Goal: Information Seeking & Learning: Check status

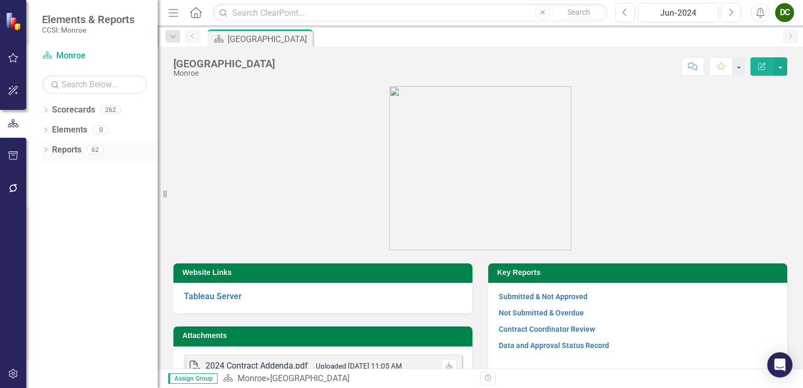
click at [46, 147] on div "Dropdown" at bounding box center [45, 151] width 7 height 9
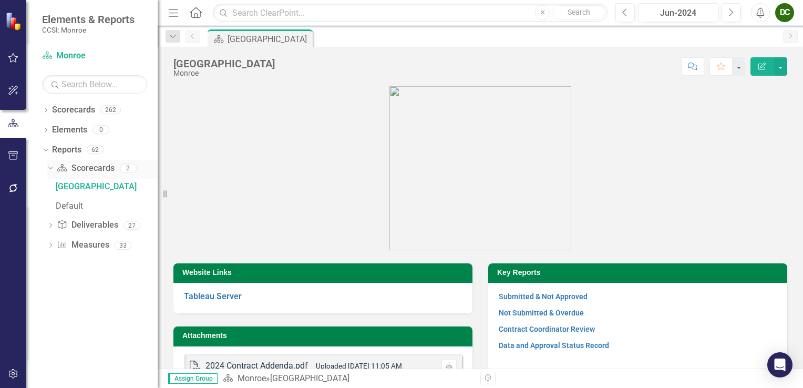
click at [49, 169] on icon "Dropdown" at bounding box center [49, 167] width 6 height 7
click at [46, 149] on icon "Dropdown" at bounding box center [45, 149] width 6 height 7
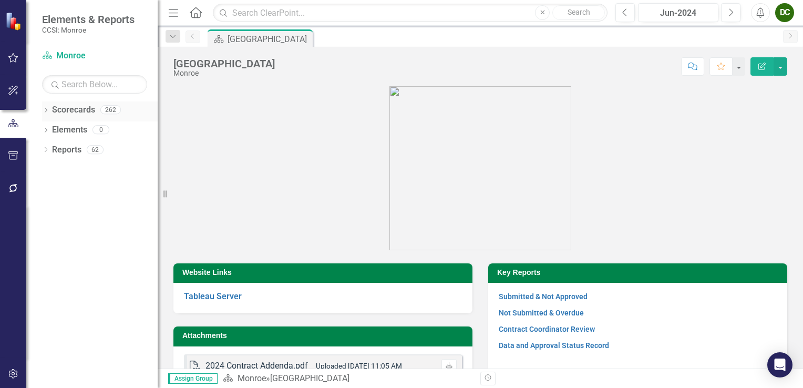
click at [48, 112] on icon "Dropdown" at bounding box center [45, 111] width 7 height 6
click at [54, 129] on icon "Dropdown" at bounding box center [51, 129] width 8 height 6
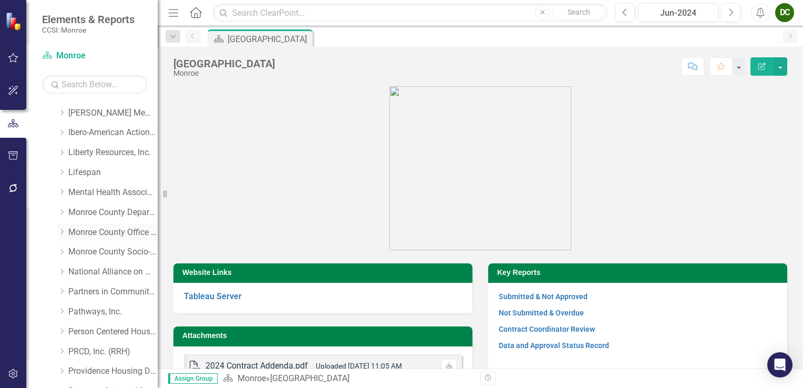
scroll to position [263, 0]
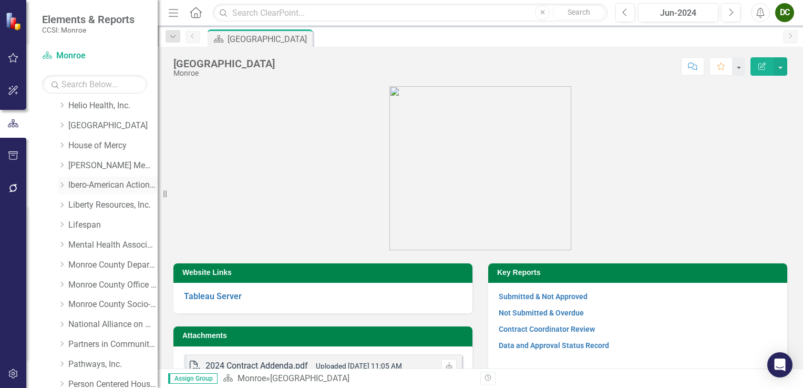
click at [62, 188] on div "Dropdown" at bounding box center [62, 185] width 8 height 9
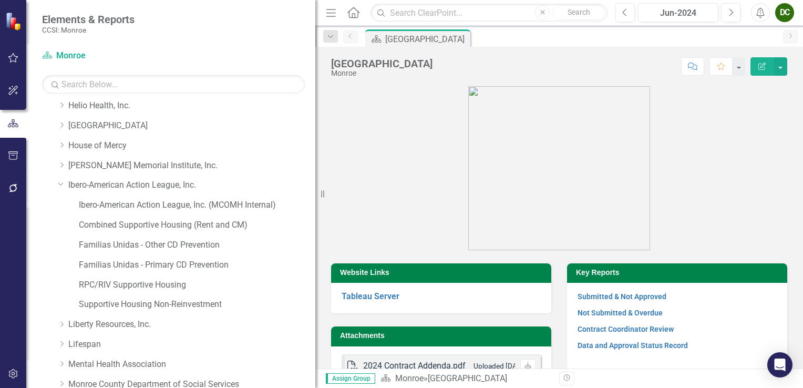
drag, startPoint x: 164, startPoint y: 193, endPoint x: 383, endPoint y: 192, distance: 219.2
click at [383, 192] on div "Elements & Reports CCSI: Monroe Scorecard Monroe Search Dropdown Scorecards 262…" at bounding box center [401, 194] width 803 height 388
click at [179, 226] on link "Combined Supportive Housing (Rent and CM)" at bounding box center [197, 225] width 237 height 12
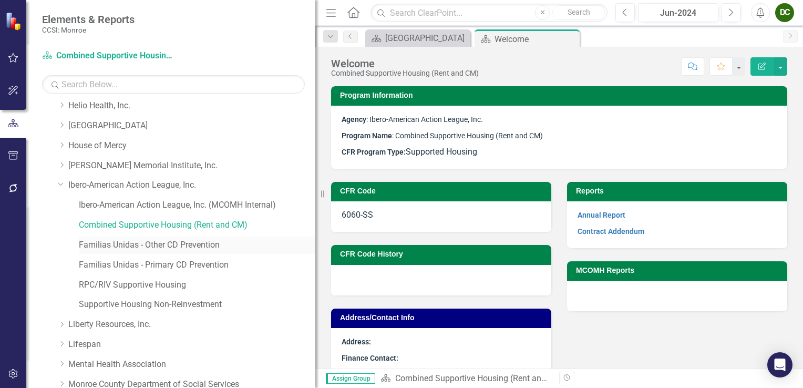
click at [147, 244] on link "Familias Unidas - Other CD Prevention" at bounding box center [197, 245] width 237 height 12
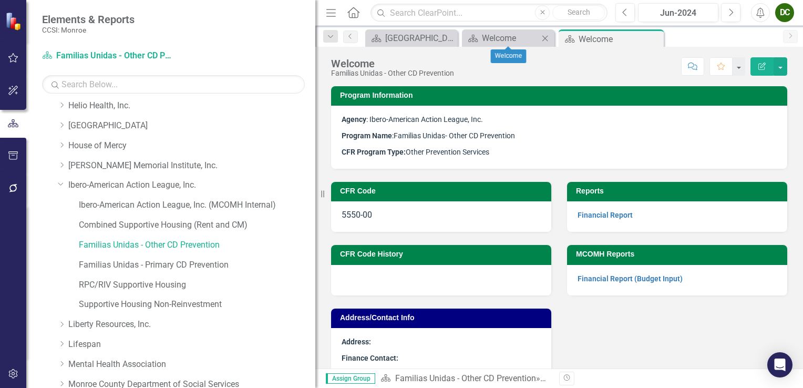
click at [548, 39] on icon "Close" at bounding box center [545, 38] width 11 height 8
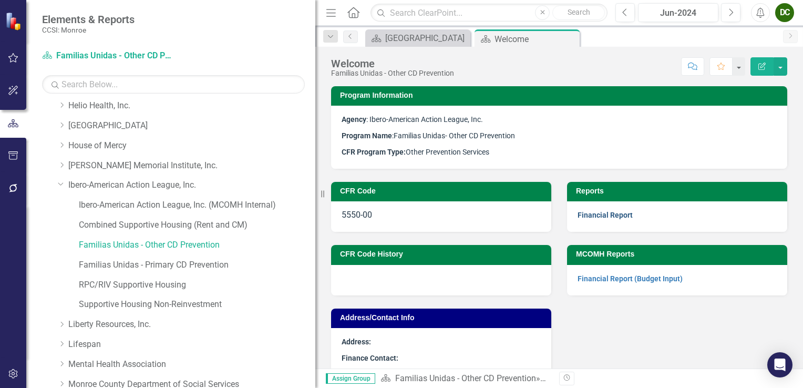
click at [594, 218] on link "Financial Report" at bounding box center [605, 215] width 55 height 8
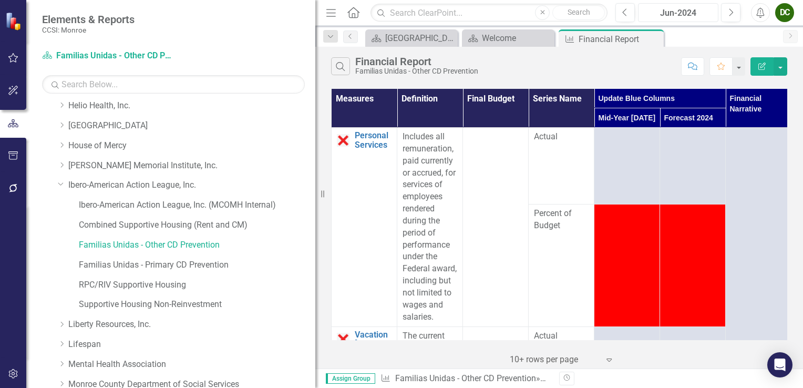
click at [660, 12] on div "Jun-2024" at bounding box center [678, 13] width 73 height 13
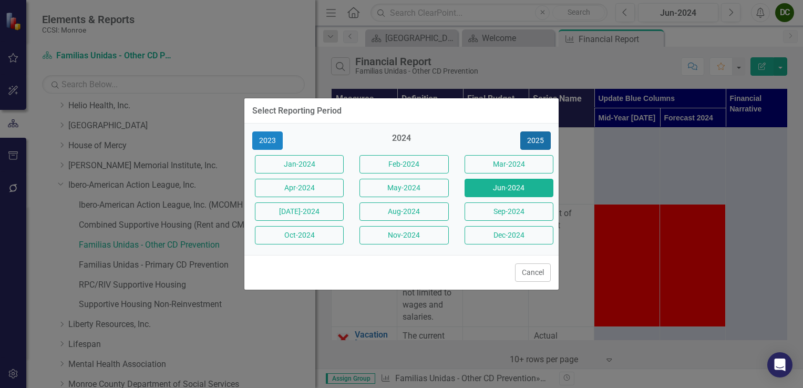
click at [538, 143] on button "2025" at bounding box center [535, 140] width 30 height 18
click at [494, 190] on button "Jun-2025" at bounding box center [509, 188] width 89 height 18
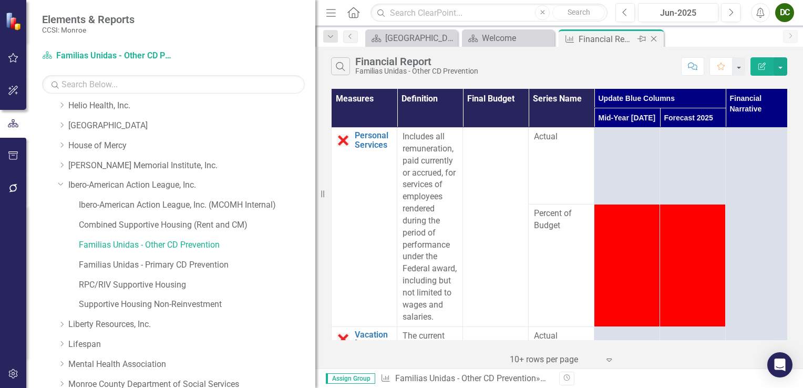
click at [656, 39] on icon "Close" at bounding box center [654, 39] width 11 height 8
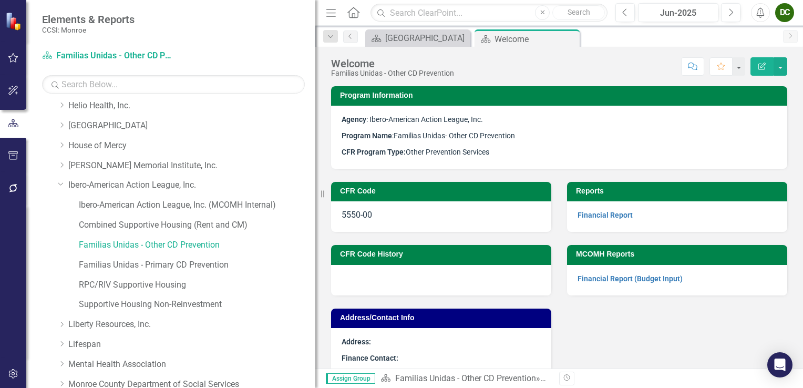
click at [0, 0] on icon "Close" at bounding box center [0, 0] width 0 height 0
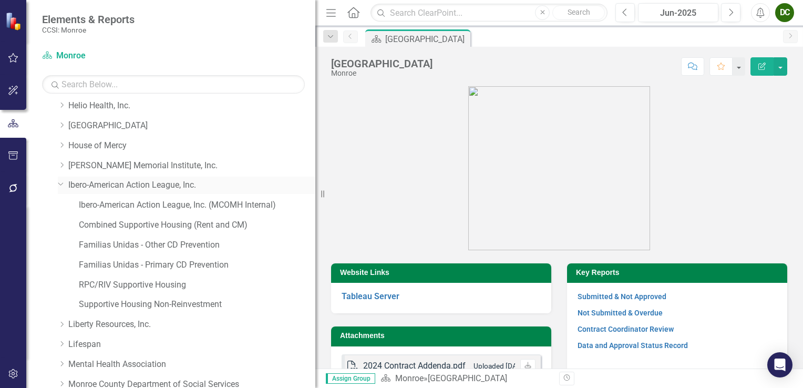
click at [59, 186] on icon "Dropdown" at bounding box center [61, 184] width 6 height 8
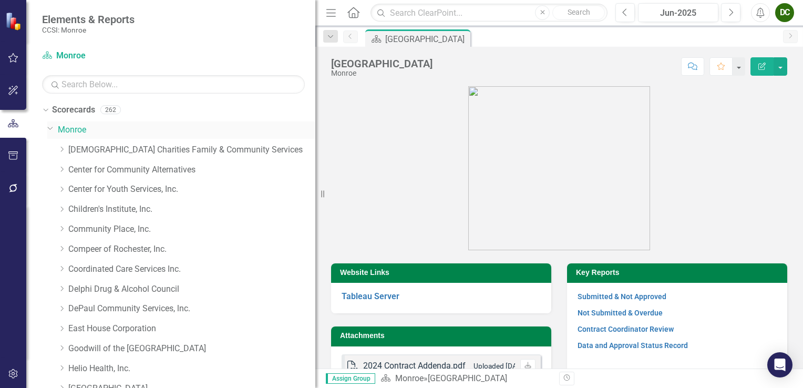
click at [49, 127] on icon "Dropdown" at bounding box center [50, 128] width 6 height 8
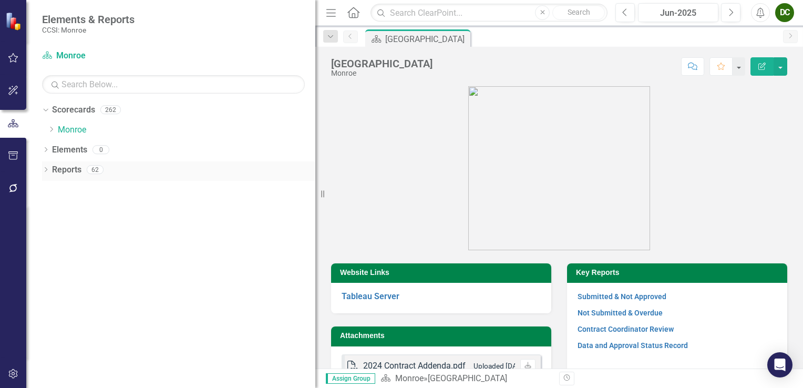
click at [42, 167] on div "Dropdown Reports 62" at bounding box center [178, 171] width 273 height 20
click at [43, 169] on icon "Dropdown" at bounding box center [45, 171] width 7 height 6
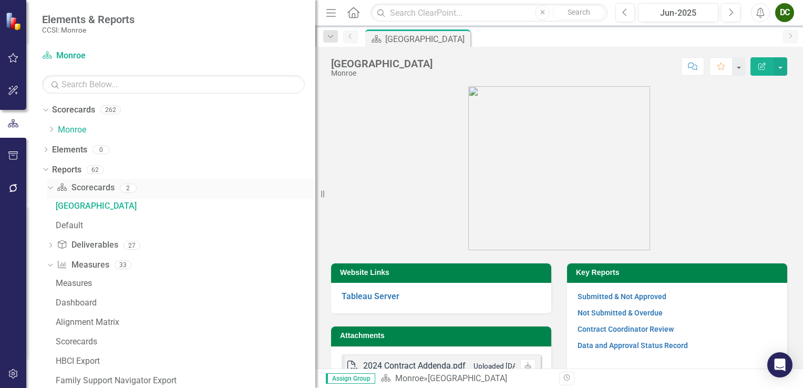
click at [53, 190] on div "Dropdown" at bounding box center [48, 187] width 9 height 7
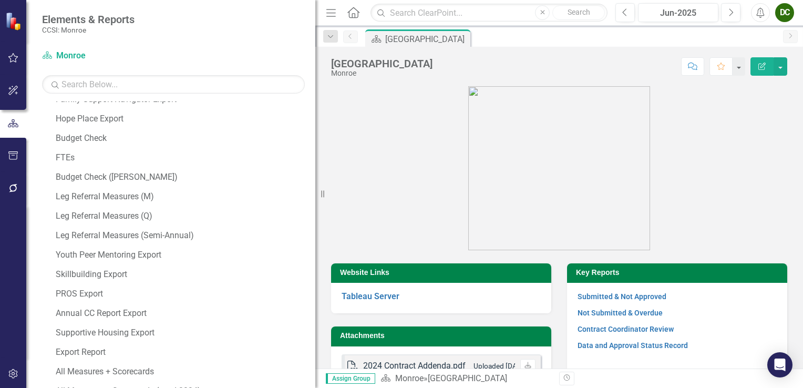
scroll to position [34, 0]
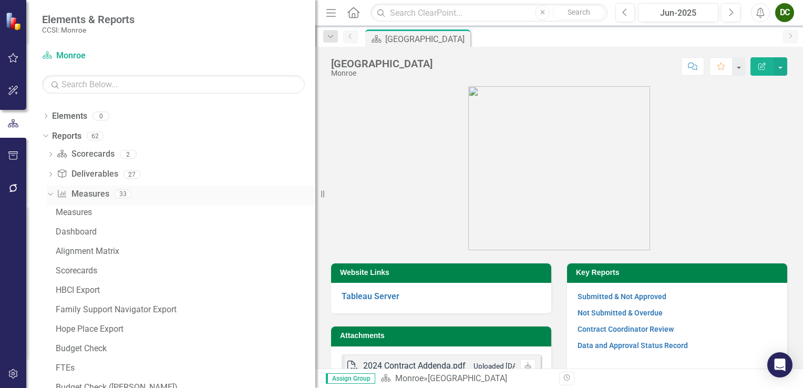
click at [48, 193] on icon at bounding box center [50, 194] width 5 height 3
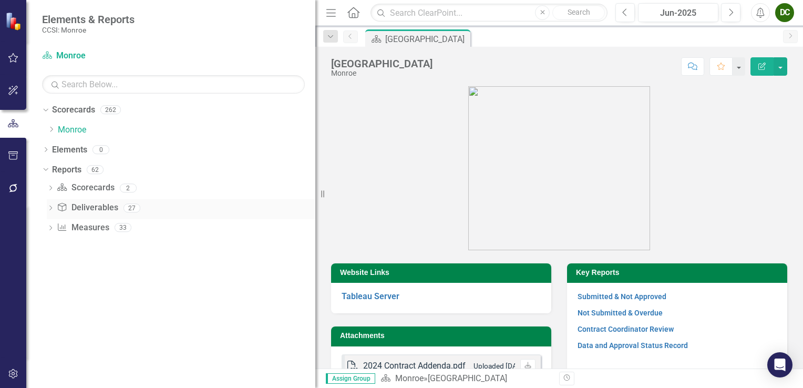
click at [49, 204] on div "Dropdown Deliverable Deliverables 27" at bounding box center [181, 209] width 269 height 20
click at [49, 209] on icon "Dropdown" at bounding box center [50, 209] width 7 height 6
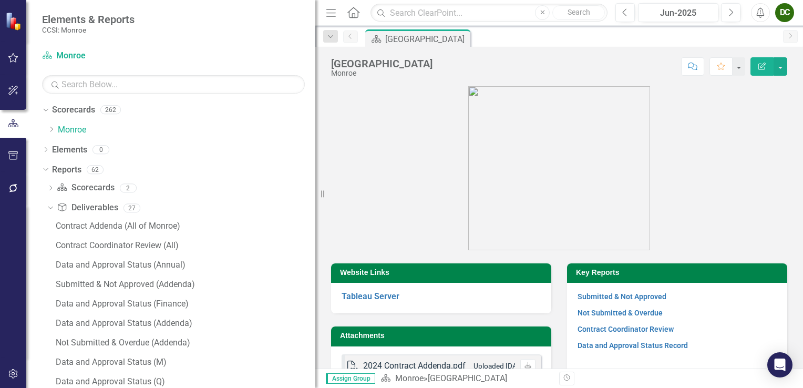
scroll to position [158, 0]
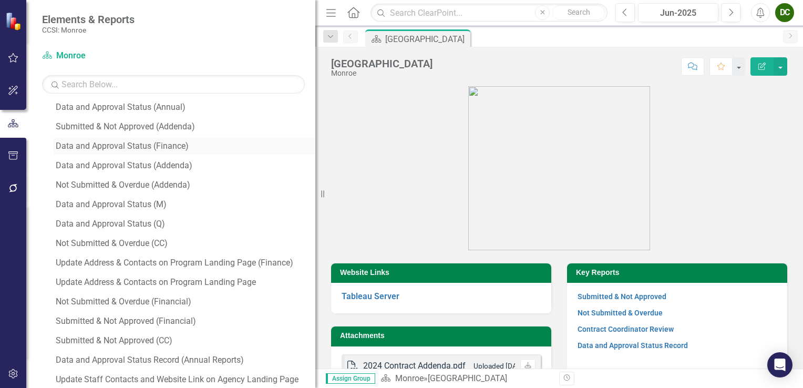
click at [109, 149] on div "Data and Approval Status (Finance)" at bounding box center [186, 145] width 260 height 9
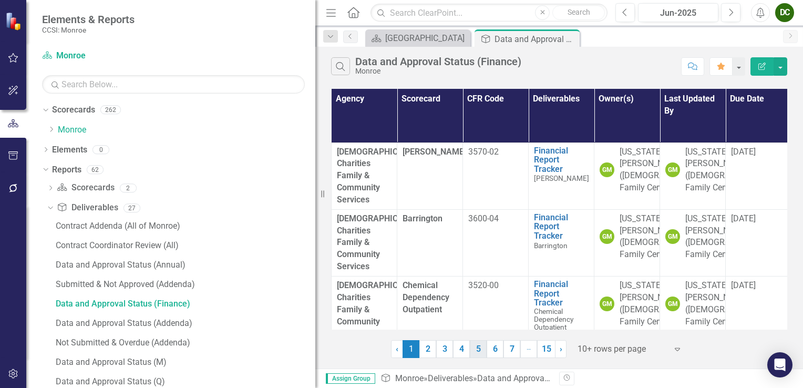
click at [473, 353] on link "5" at bounding box center [478, 349] width 17 height 18
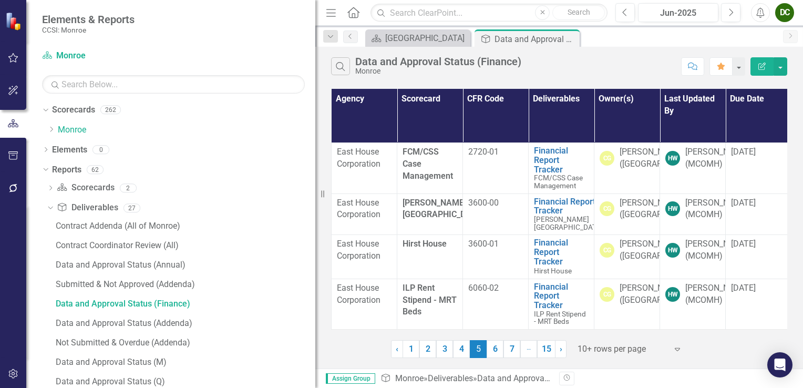
scroll to position [457, 0]
click at [498, 352] on link "6" at bounding box center [495, 349] width 17 height 18
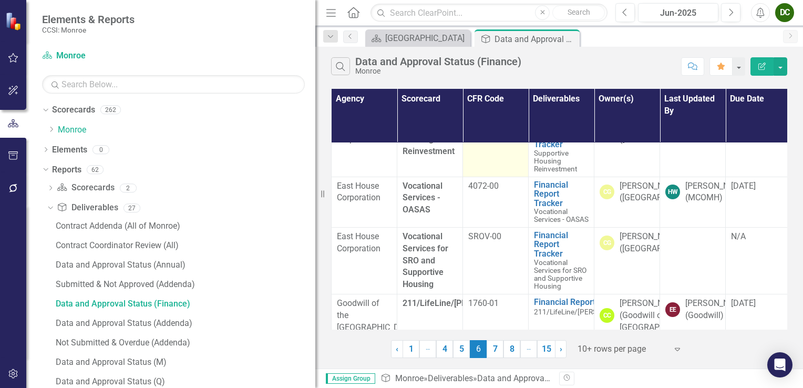
scroll to position [577, 0]
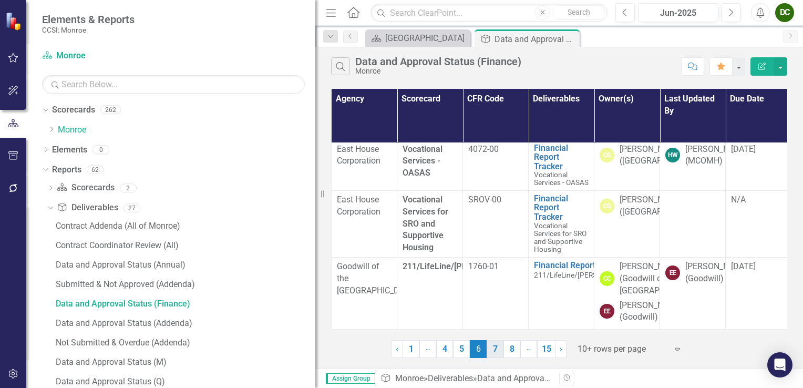
click at [494, 355] on link "7" at bounding box center [495, 349] width 17 height 18
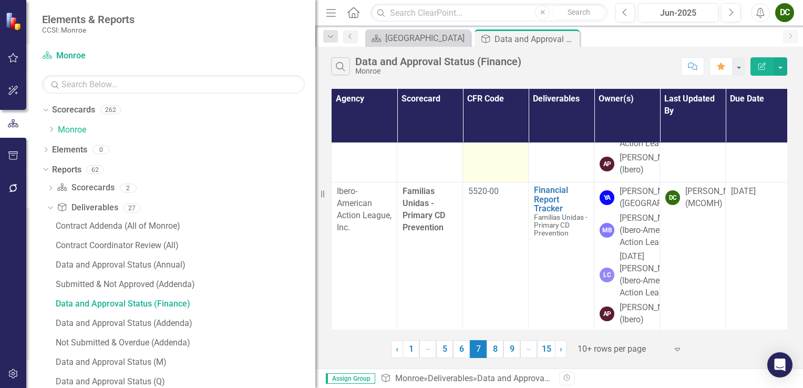
scroll to position [421, 0]
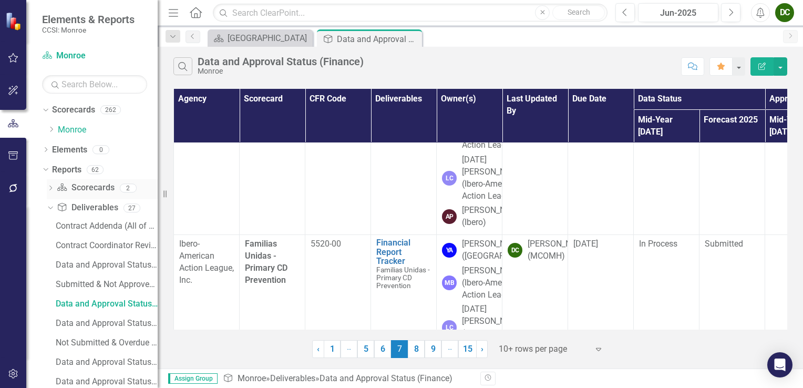
drag, startPoint x: 324, startPoint y: 196, endPoint x: 59, endPoint y: 190, distance: 264.5
click at [59, 190] on div "Elements & Reports CCSI: Monroe Scorecard Monroe Search Dropdown Scorecards 262…" at bounding box center [79, 194] width 158 height 388
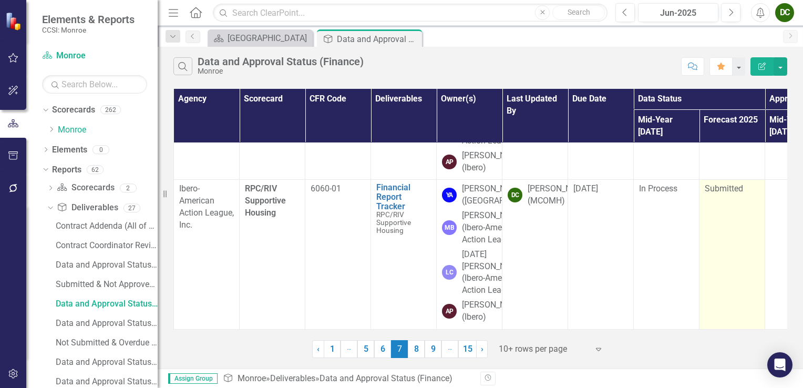
scroll to position [659, 0]
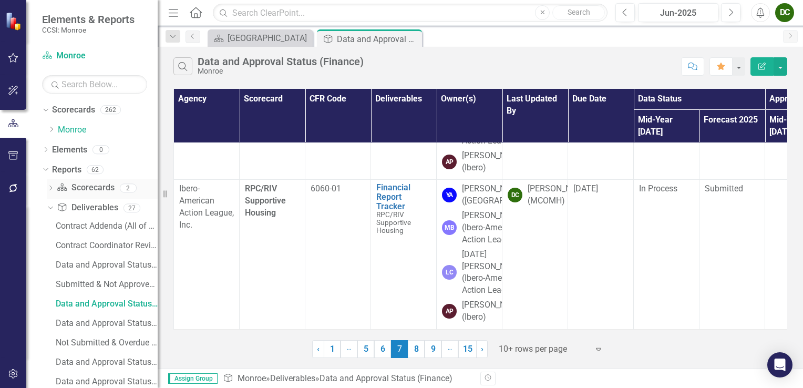
drag, startPoint x: 162, startPoint y: 193, endPoint x: 121, endPoint y: 193, distance: 40.5
click at [115, 191] on div "Elements & Reports CCSI: Monroe Scorecard Monroe Search Dropdown Scorecards 262…" at bounding box center [79, 194] width 158 height 388
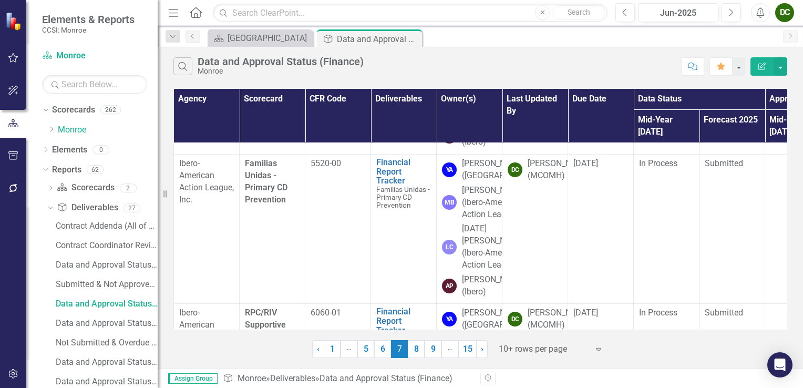
scroll to position [606, 0]
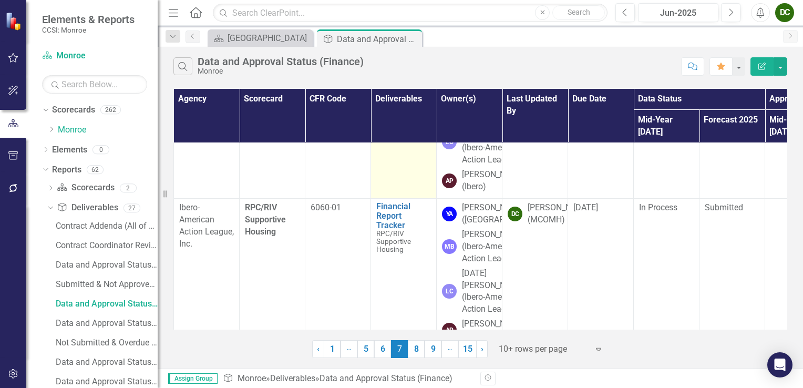
click at [397, 80] on link "Financial Report Tracker" at bounding box center [403, 67] width 55 height 28
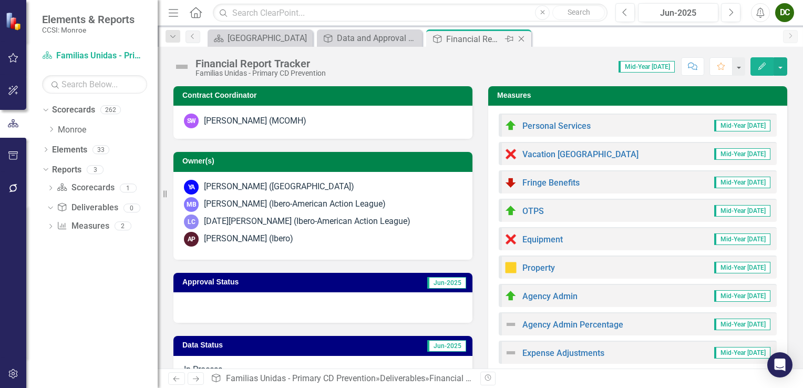
click at [519, 39] on icon "Close" at bounding box center [521, 39] width 11 height 8
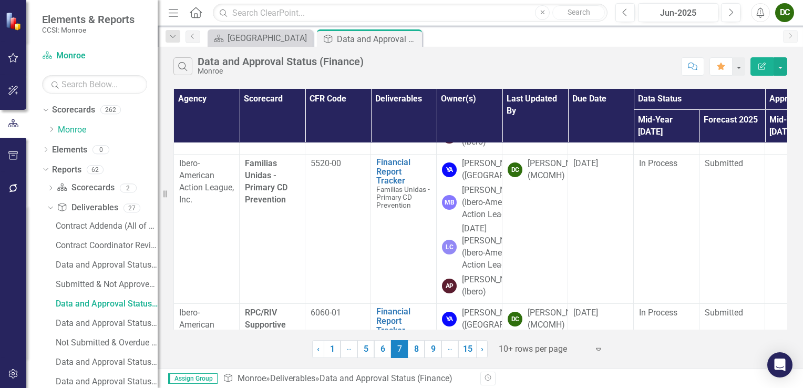
scroll to position [554, 0]
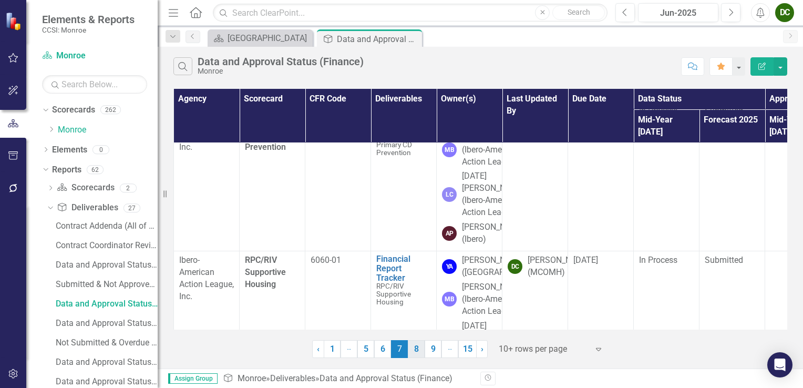
click at [413, 353] on link "8" at bounding box center [416, 349] width 17 height 18
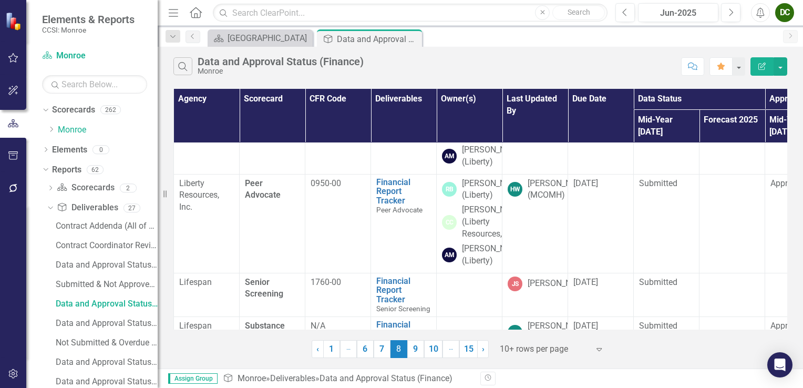
scroll to position [0, 0]
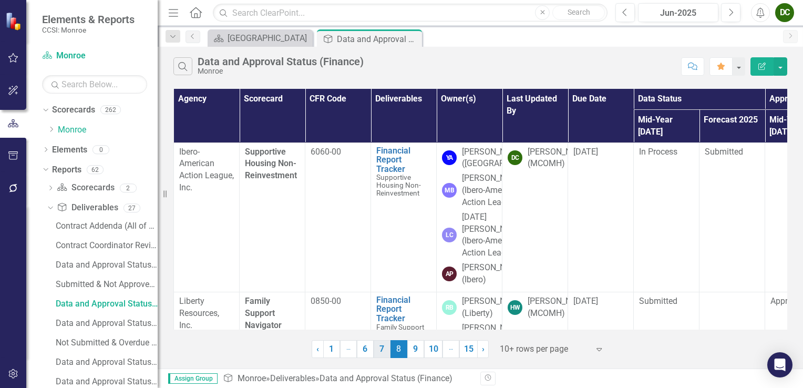
click at [385, 350] on link "7" at bounding box center [382, 349] width 17 height 18
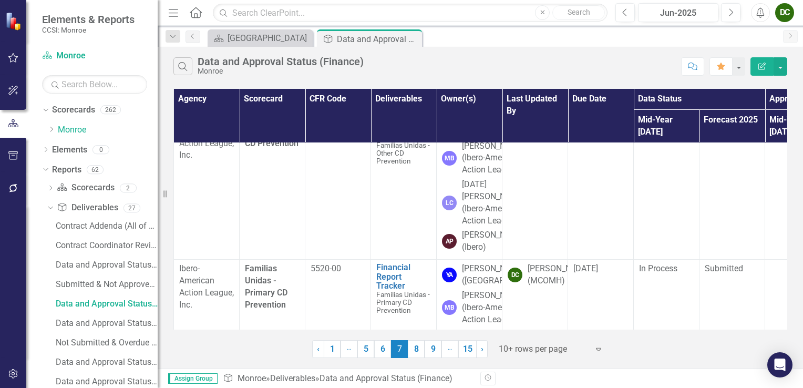
scroll to position [606, 0]
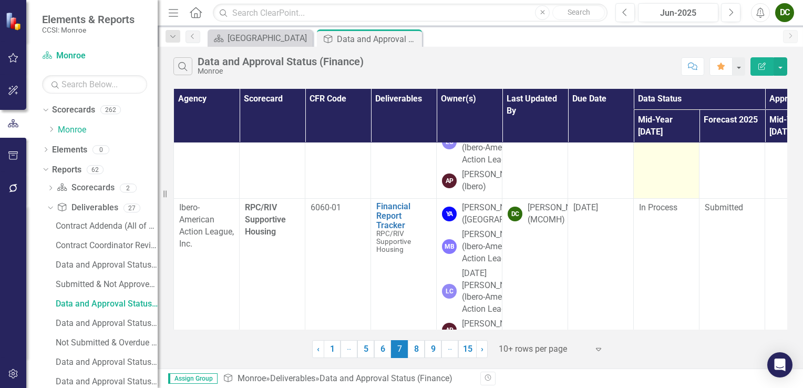
click at [656, 63] on span "In Process" at bounding box center [658, 58] width 38 height 10
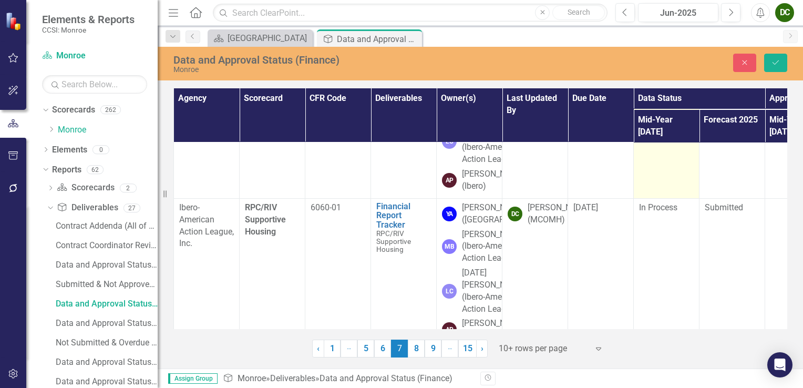
click at [654, 68] on div "In Process" at bounding box center [661, 62] width 29 height 12
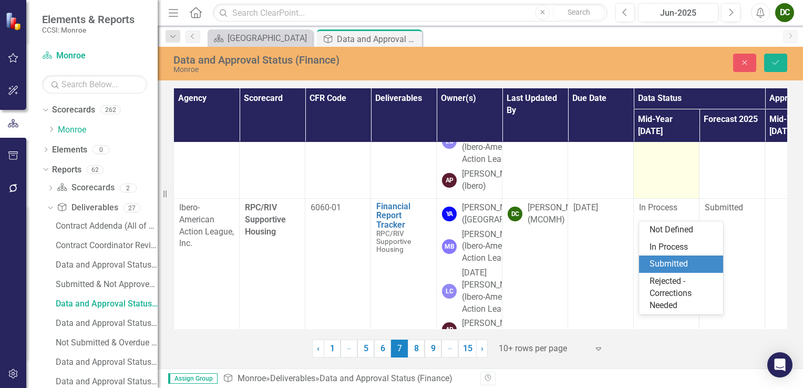
click at [672, 258] on div "Submitted" at bounding box center [681, 264] width 84 height 17
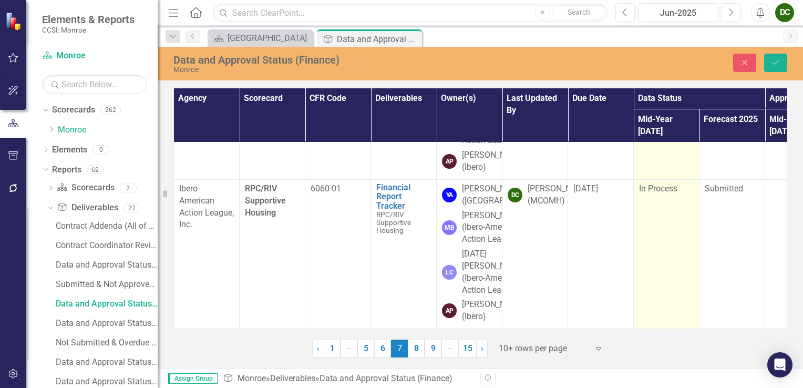
scroll to position [869, 0]
click at [662, 193] on span "In Process" at bounding box center [658, 188] width 38 height 10
click at [662, 194] on div "In Process" at bounding box center [661, 192] width 29 height 12
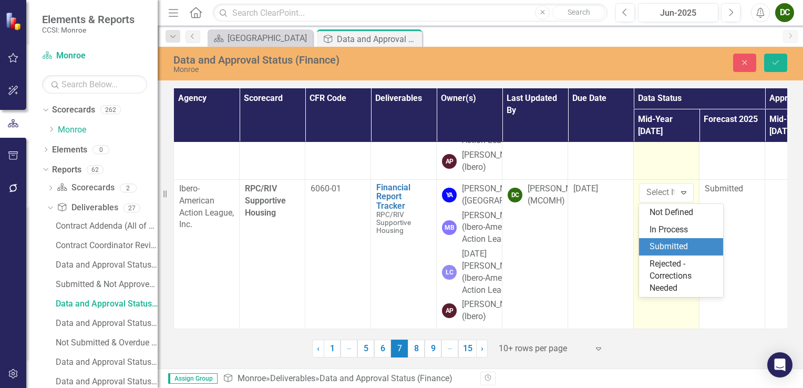
click at [672, 244] on div "Submitted" at bounding box center [683, 247] width 67 height 12
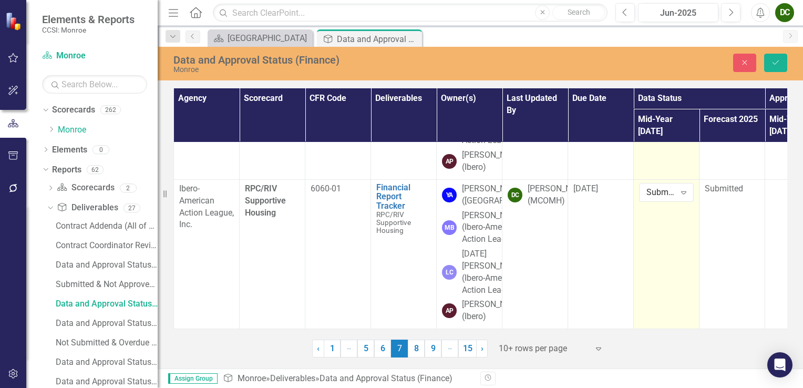
scroll to position [974, 0]
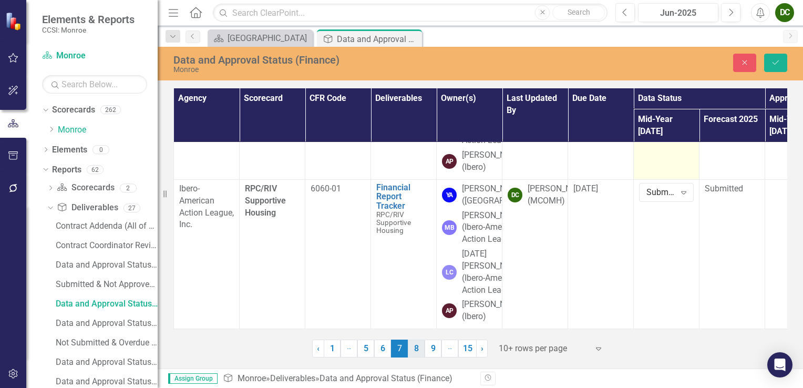
click at [414, 349] on link "8" at bounding box center [416, 349] width 17 height 18
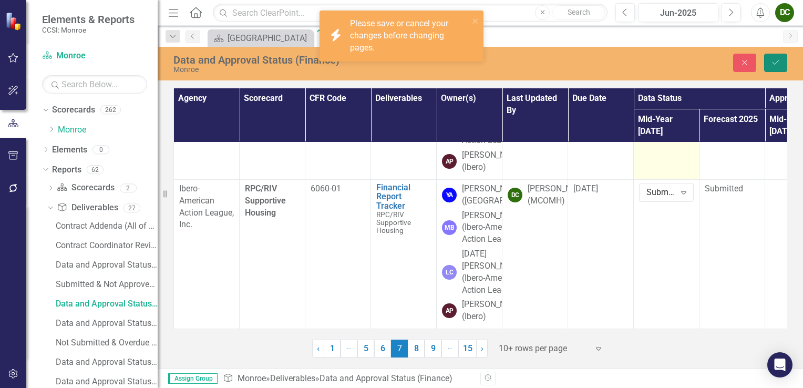
click at [777, 68] on button "Save" at bounding box center [775, 63] width 23 height 18
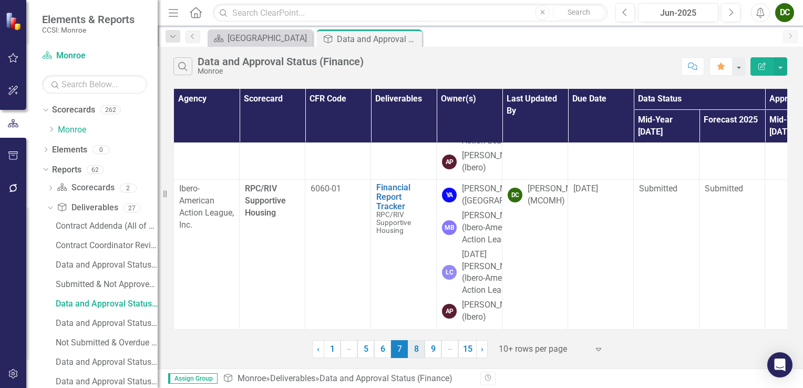
click at [414, 350] on link "8" at bounding box center [416, 349] width 17 height 18
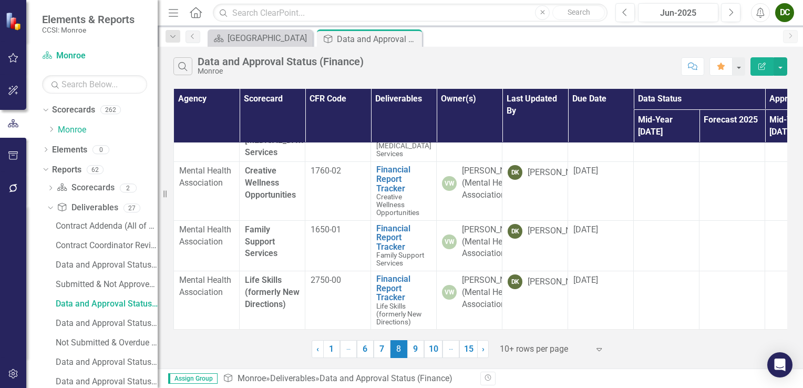
scroll to position [0, 0]
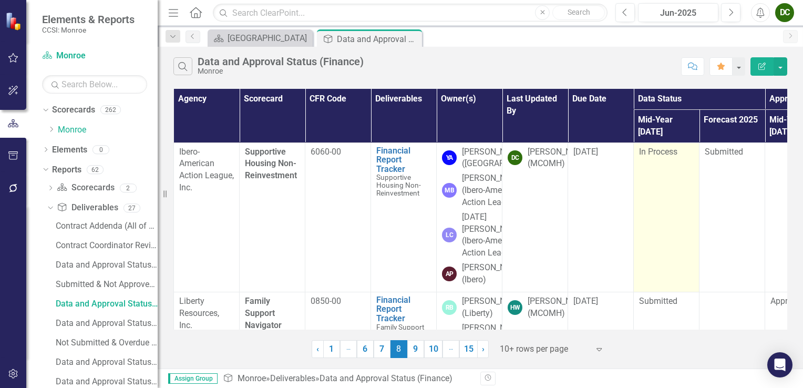
click at [660, 147] on span "In Process" at bounding box center [658, 152] width 38 height 10
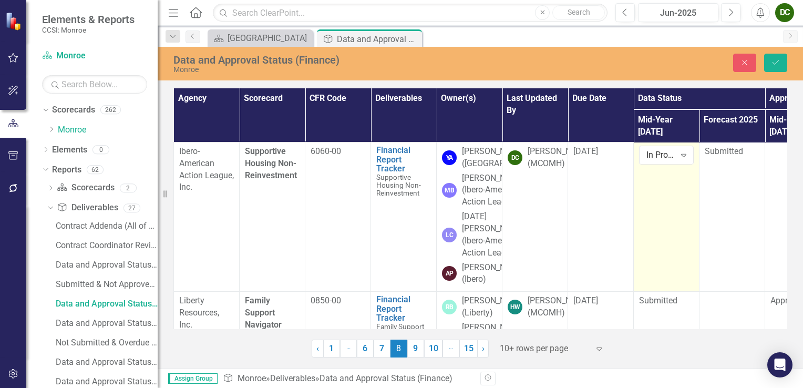
click at [660, 149] on div "In Process" at bounding box center [661, 155] width 29 height 12
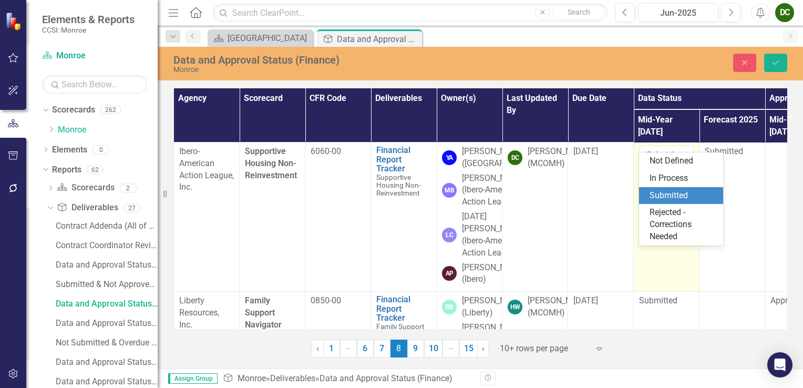
click at [663, 195] on div "Submitted" at bounding box center [683, 196] width 67 height 12
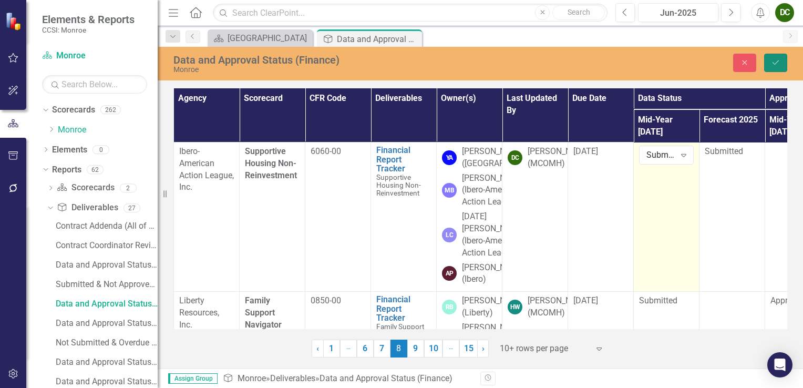
click at [771, 66] on button "Save" at bounding box center [775, 63] width 23 height 18
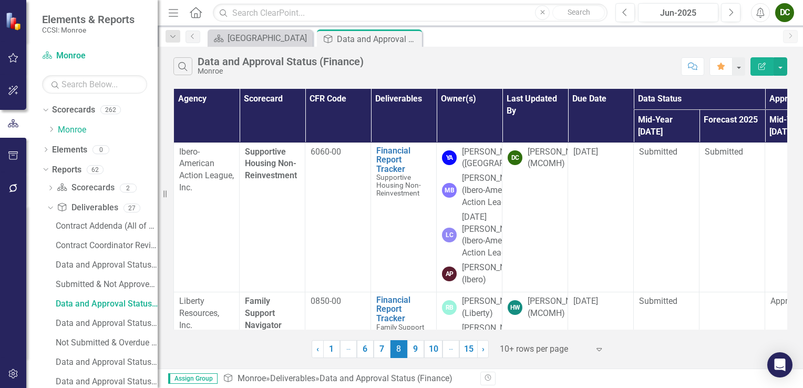
scroll to position [210, 0]
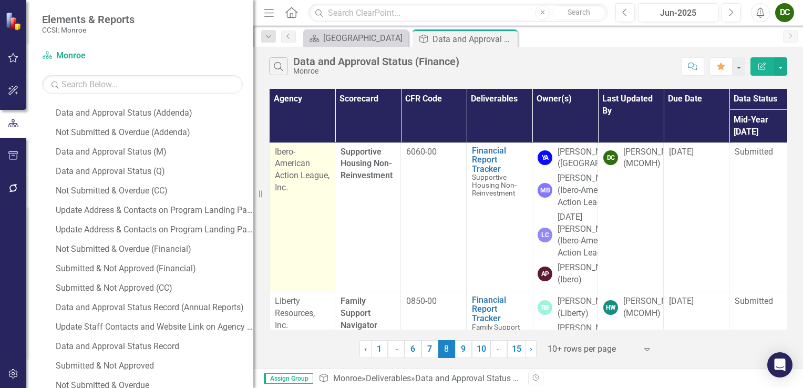
drag, startPoint x: 238, startPoint y: 188, endPoint x: 253, endPoint y: 187, distance: 15.8
click at [253, 187] on div "Resize" at bounding box center [257, 194] width 8 height 388
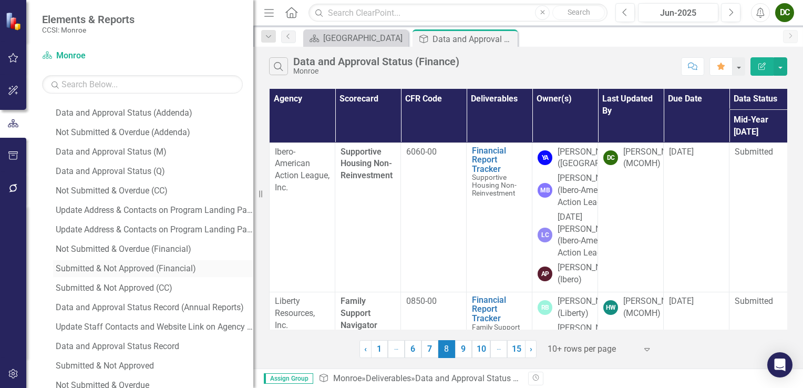
click at [151, 269] on div "Submitted & Not Approved (Financial)" at bounding box center [155, 268] width 198 height 9
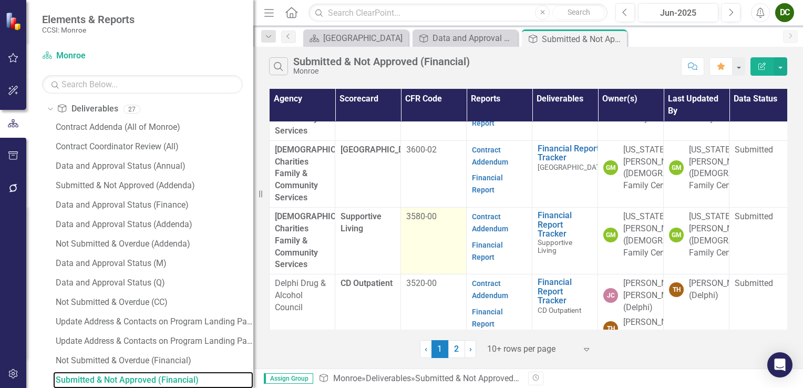
scroll to position [537, 0]
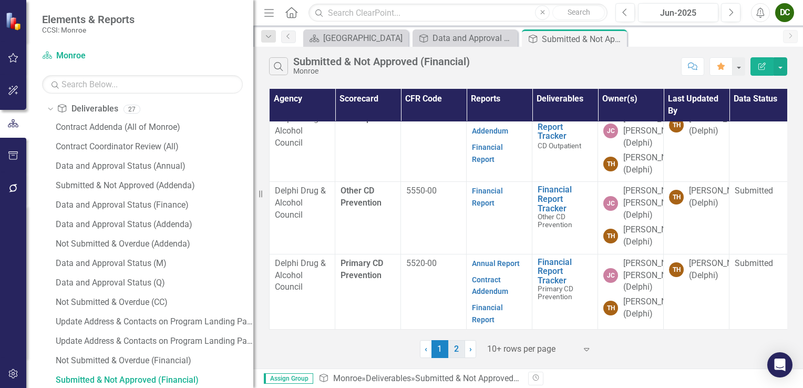
click at [457, 346] on link "2" at bounding box center [456, 349] width 17 height 18
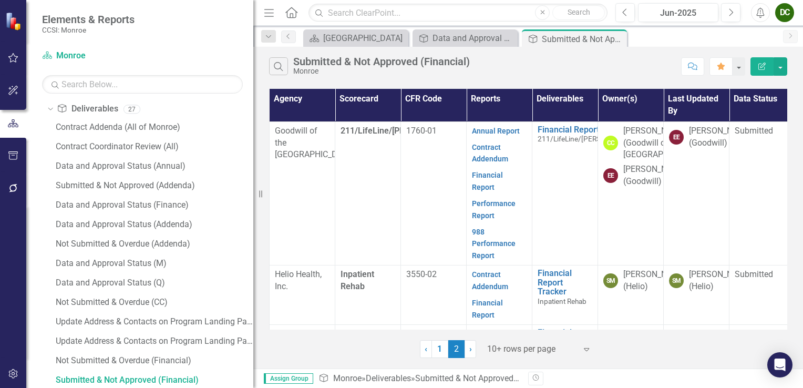
click at [505, 68] on div "Search Submitted & Not Approved (Financial) [GEOGRAPHIC_DATA]" at bounding box center [472, 66] width 407 height 18
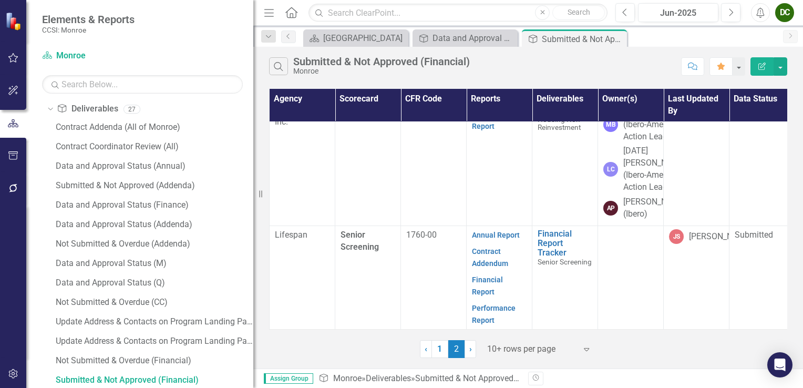
scroll to position [976, 0]
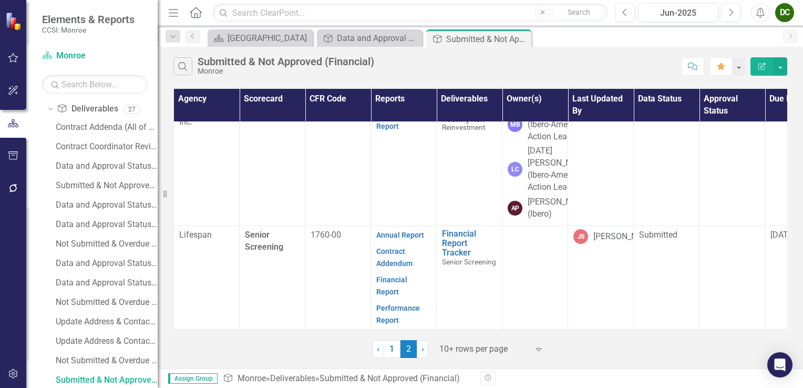
drag, startPoint x: 259, startPoint y: 195, endPoint x: 0, endPoint y: 183, distance: 258.9
click at [0, 183] on html "Elements & Reports CCSI: Monroe Scorecard Monroe Search Dropdown Scorecards 262…" at bounding box center [401, 194] width 803 height 388
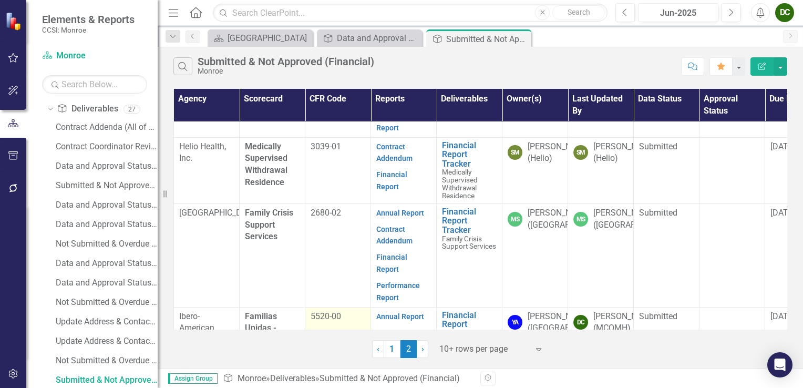
scroll to position [292, 0]
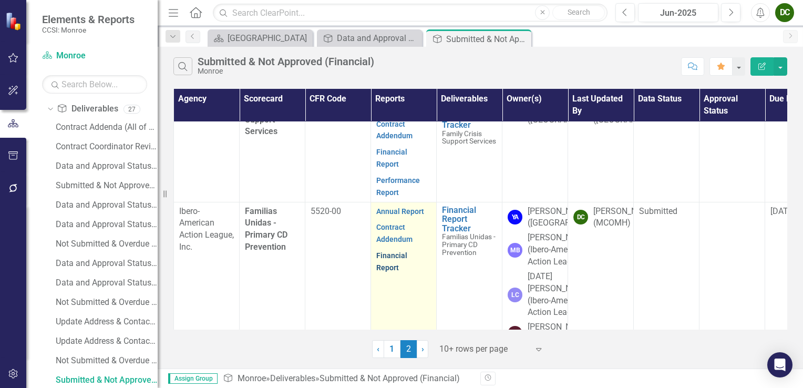
click at [407, 251] on link "Financial Report" at bounding box center [391, 261] width 31 height 21
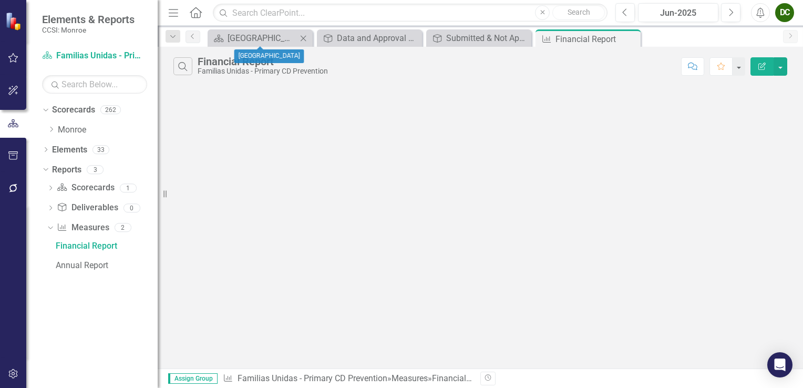
click at [304, 36] on icon "Close" at bounding box center [303, 38] width 11 height 8
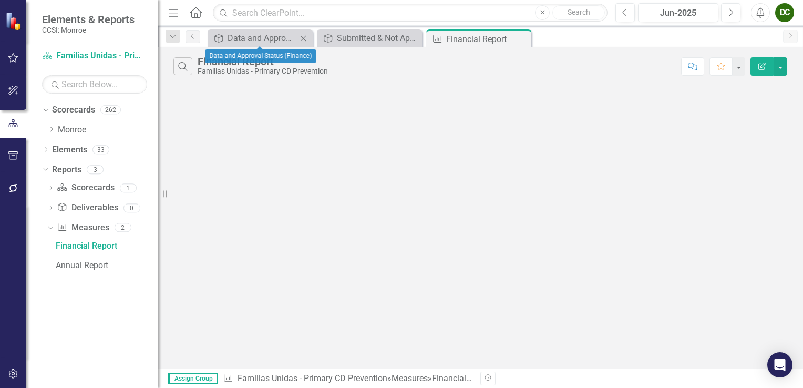
click at [304, 37] on icon at bounding box center [304, 38] width 6 height 6
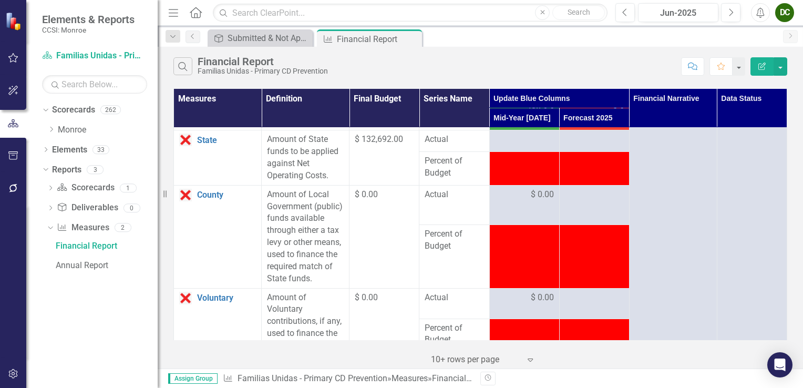
scroll to position [1787, 0]
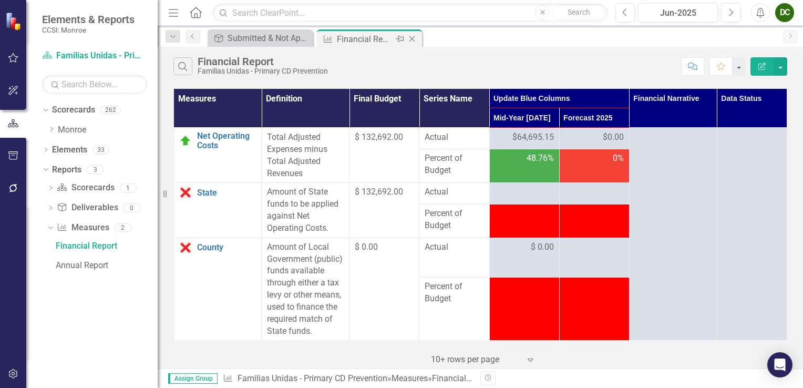
click at [413, 40] on icon at bounding box center [413, 39] width 6 height 6
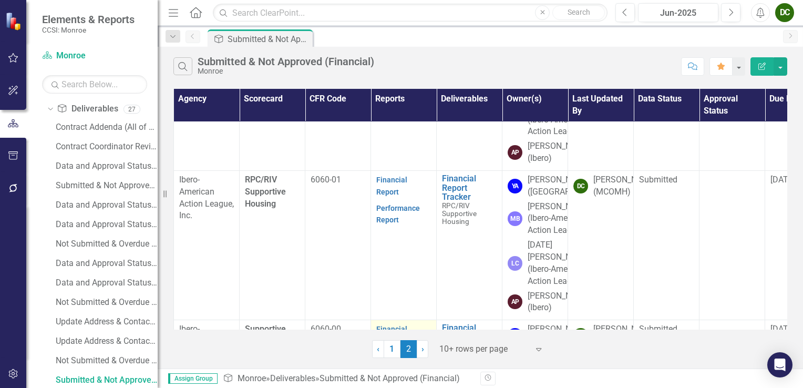
scroll to position [526, 0]
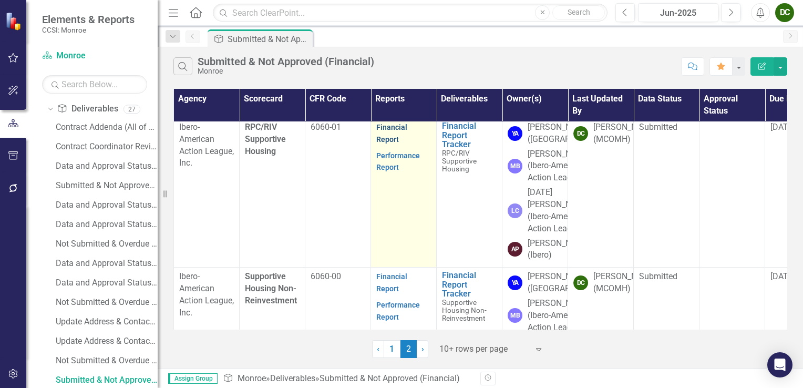
click at [407, 144] on link "Financial Report" at bounding box center [391, 133] width 31 height 21
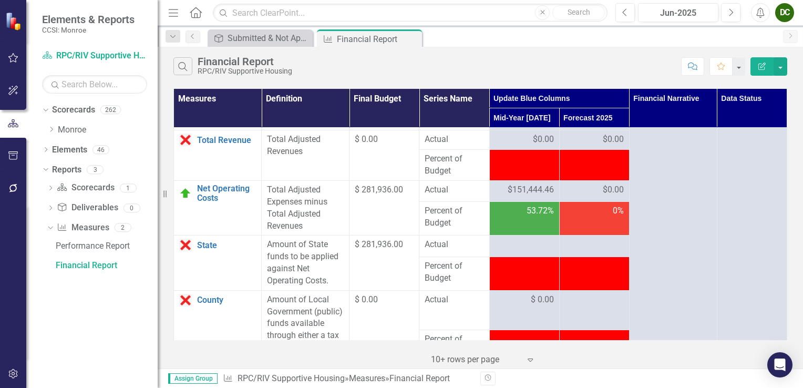
scroll to position [1787, 0]
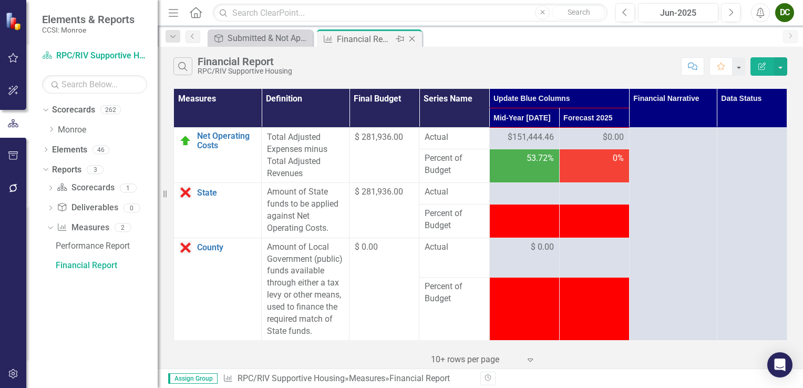
click at [411, 37] on icon "Close" at bounding box center [412, 39] width 11 height 8
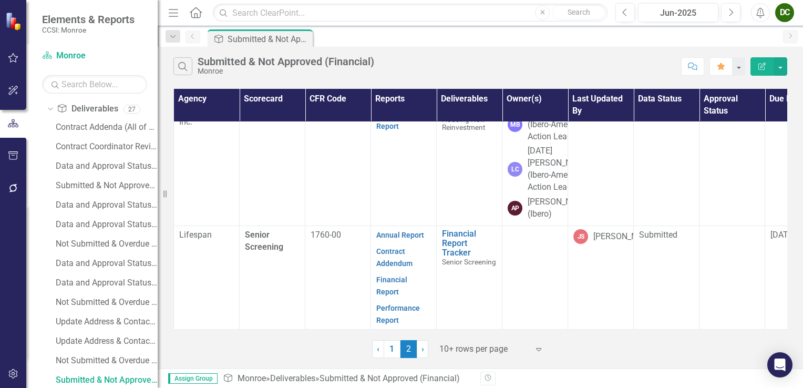
scroll to position [789, 0]
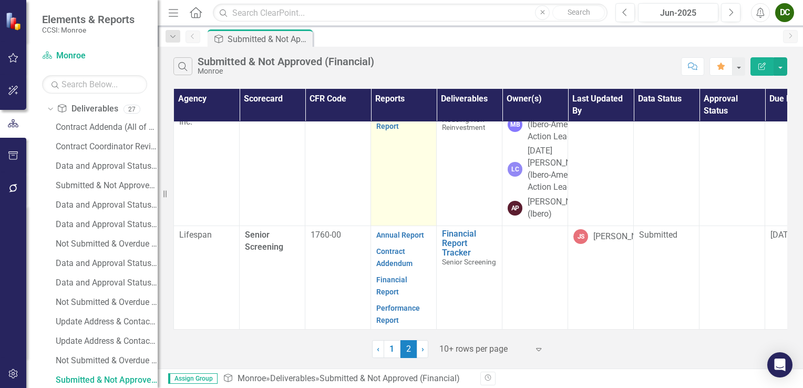
click at [407, 102] on link "Financial Report" at bounding box center [391, 91] width 31 height 21
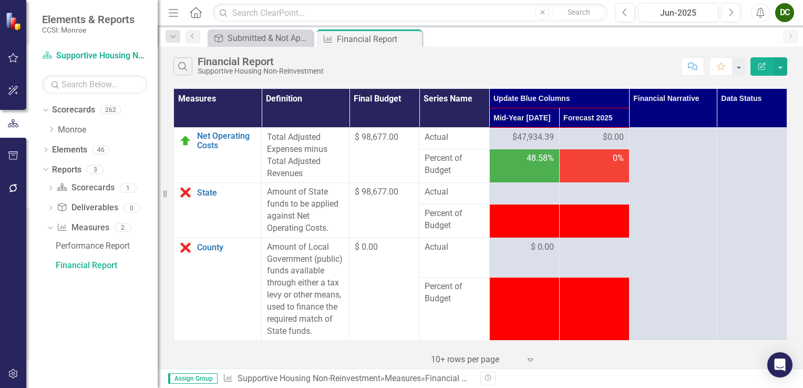
scroll to position [1840, 0]
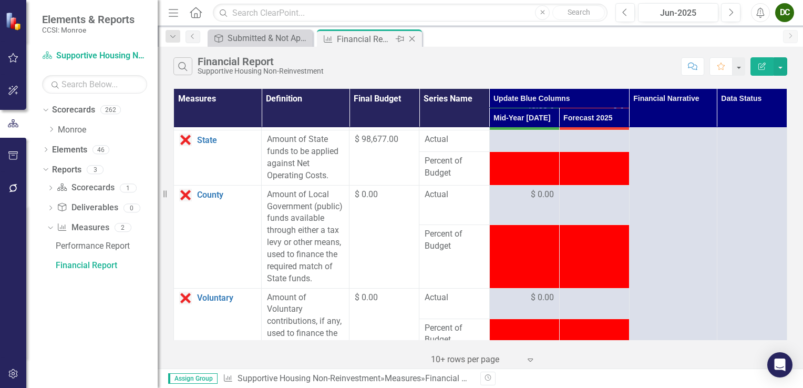
click at [414, 38] on icon "Close" at bounding box center [412, 39] width 11 height 8
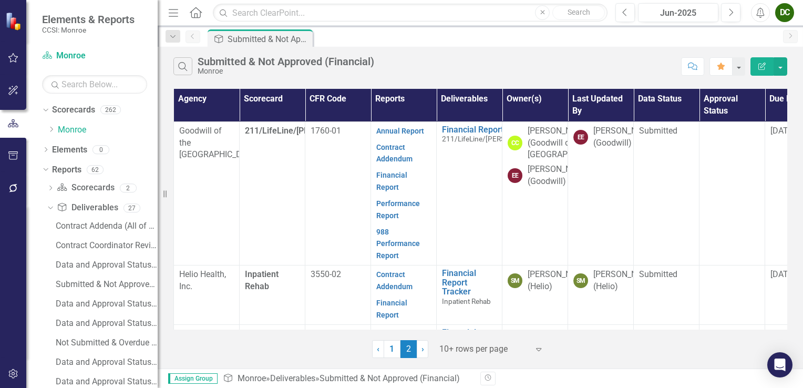
scroll to position [99, 0]
